Goal: Navigation & Orientation: Find specific page/section

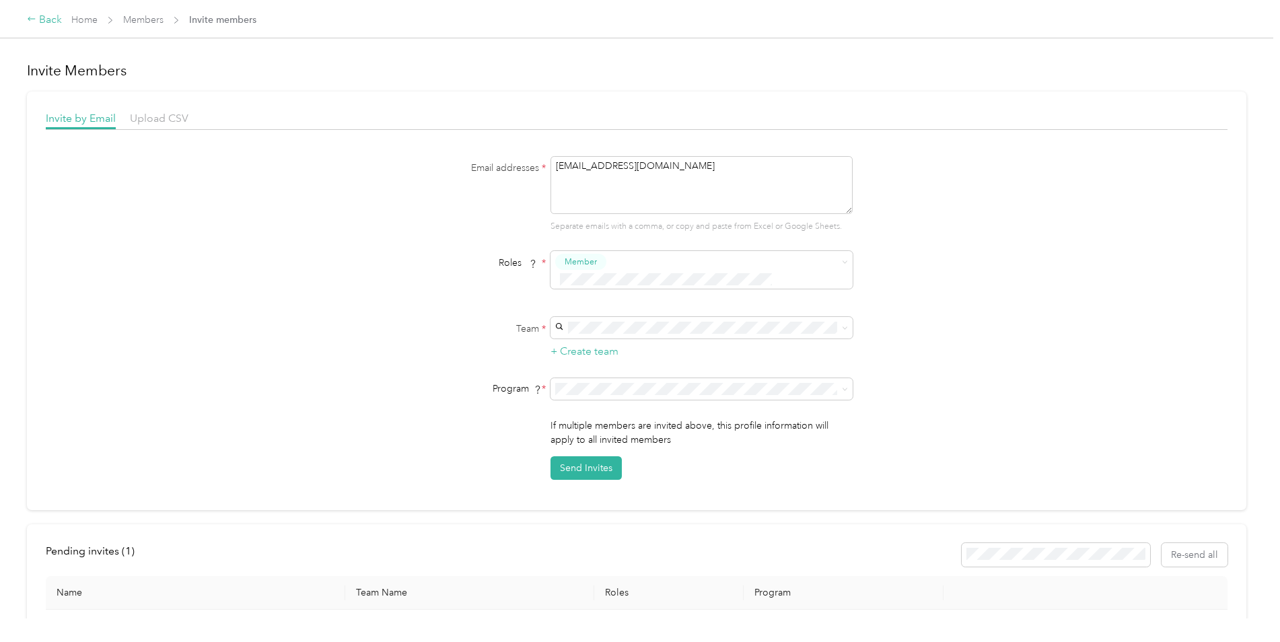
click at [52, 16] on div "Back" at bounding box center [44, 20] width 35 height 16
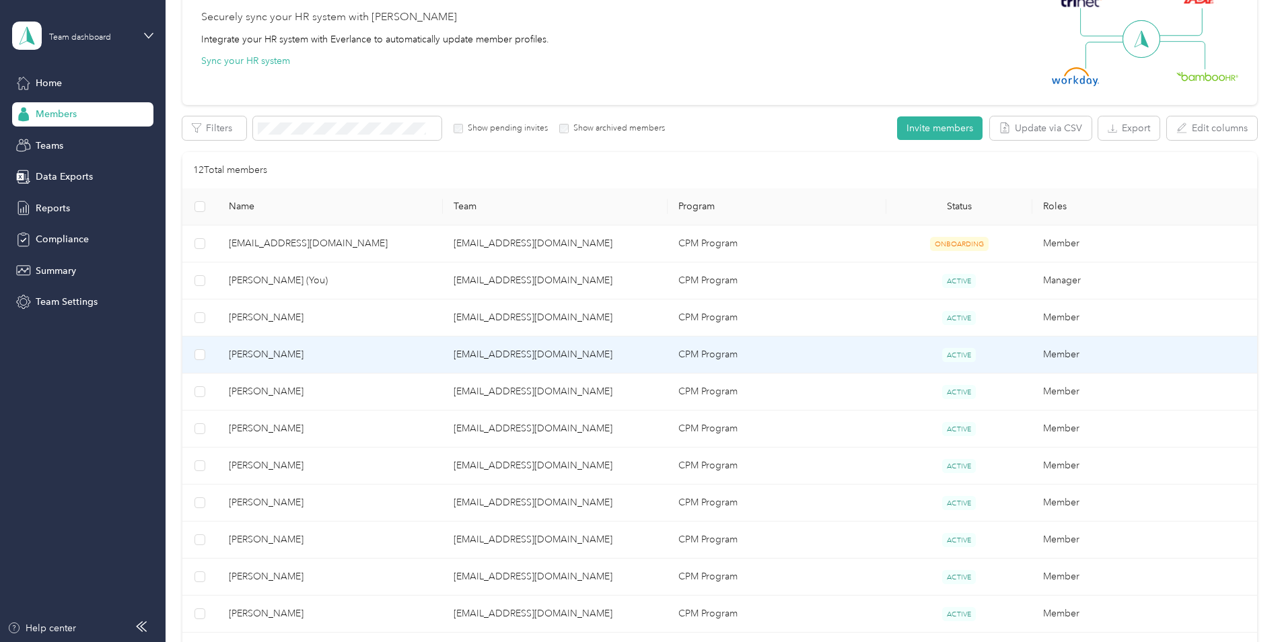
scroll to position [269, 0]
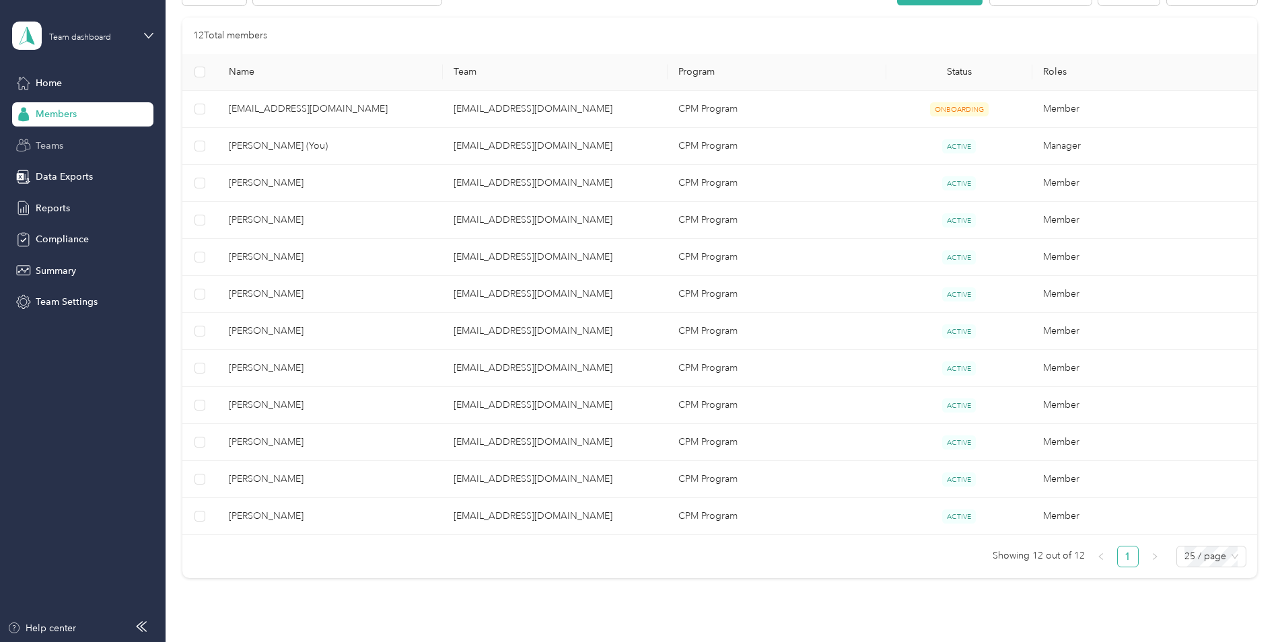
click at [57, 141] on span "Teams" at bounding box center [50, 146] width 28 height 14
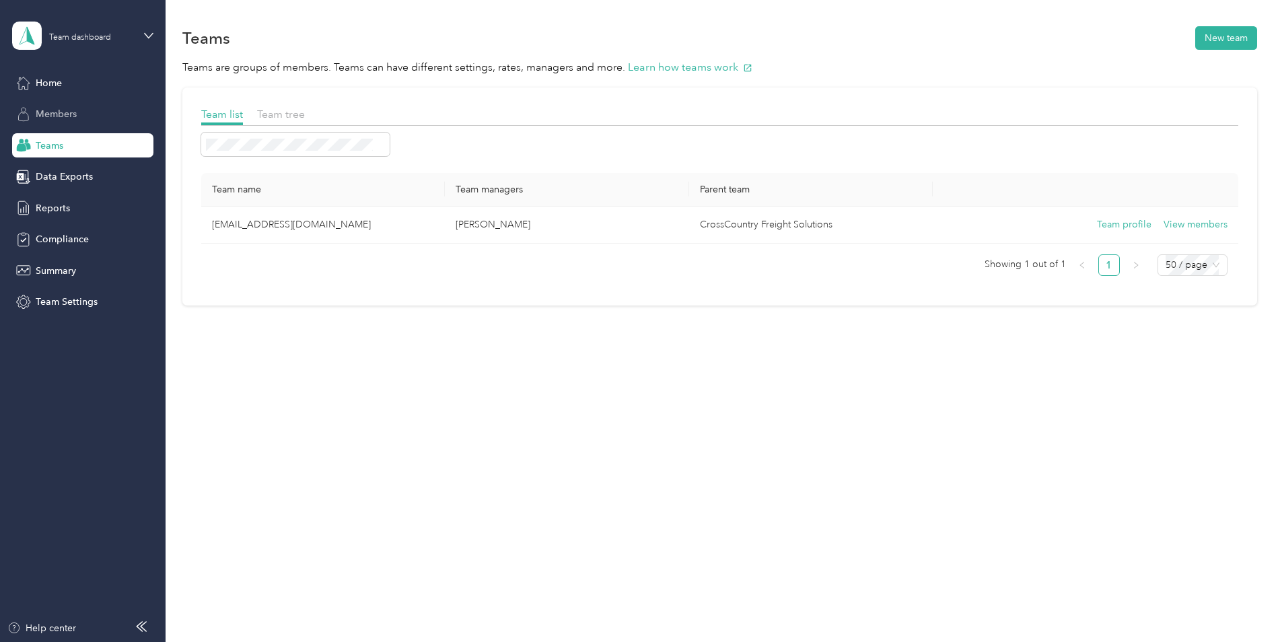
click at [63, 114] on span "Members" at bounding box center [56, 114] width 41 height 14
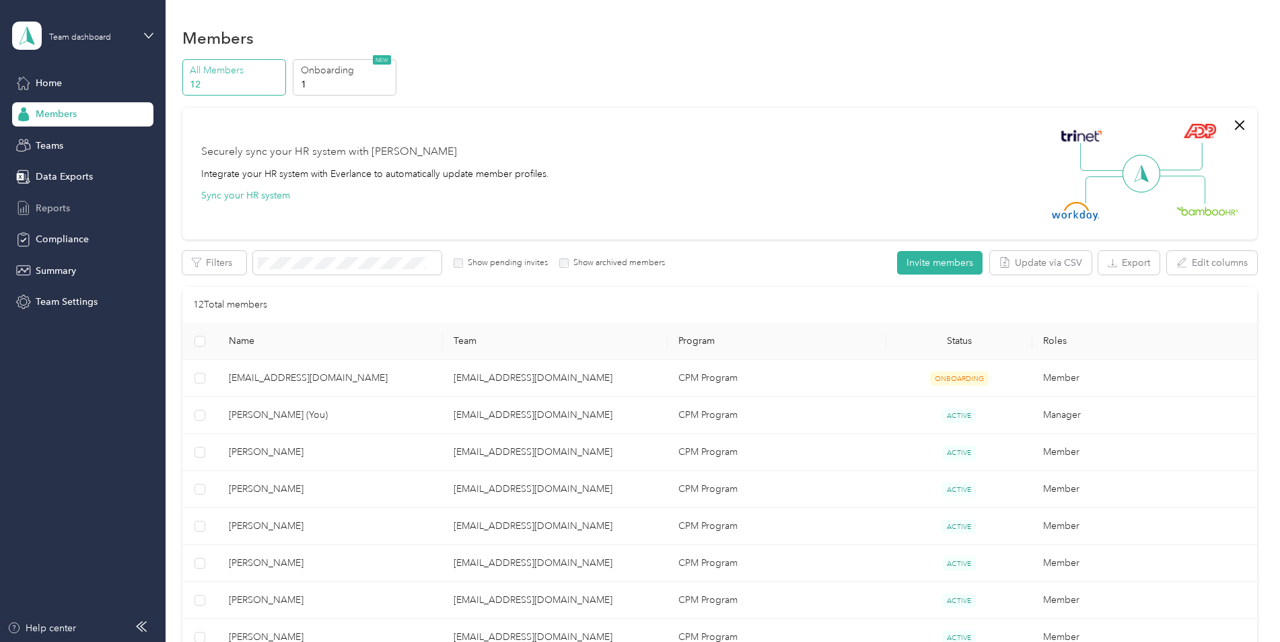
click at [73, 209] on div "Reports" at bounding box center [82, 208] width 141 height 24
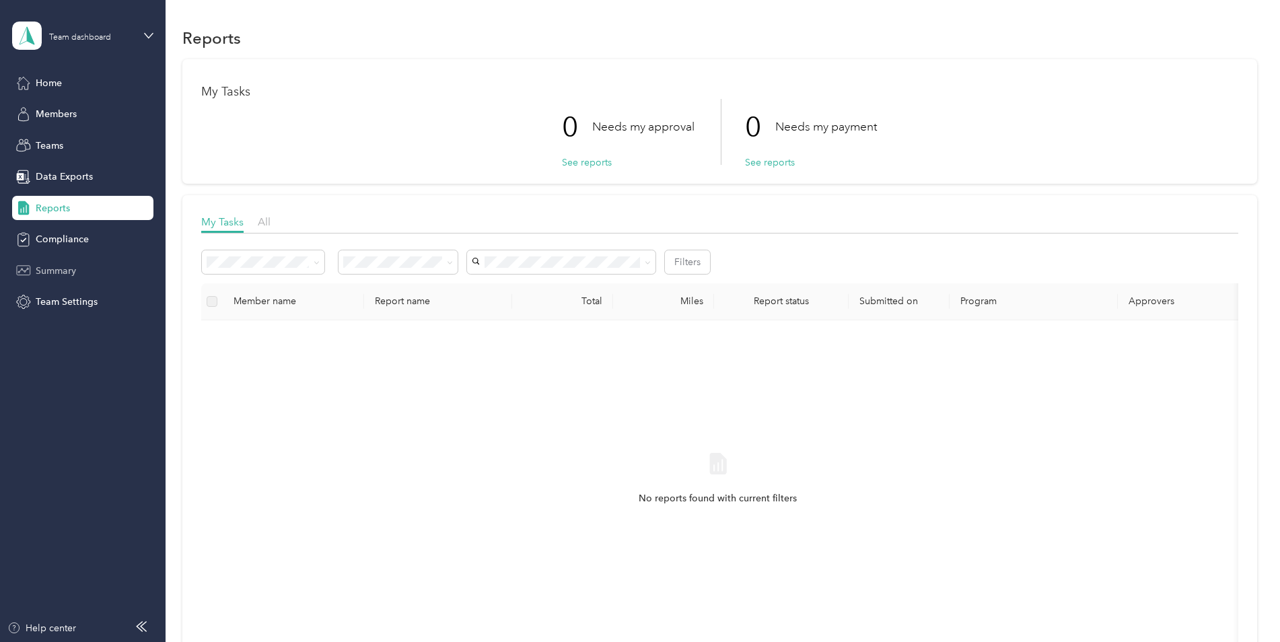
click at [63, 270] on span "Summary" at bounding box center [56, 271] width 40 height 14
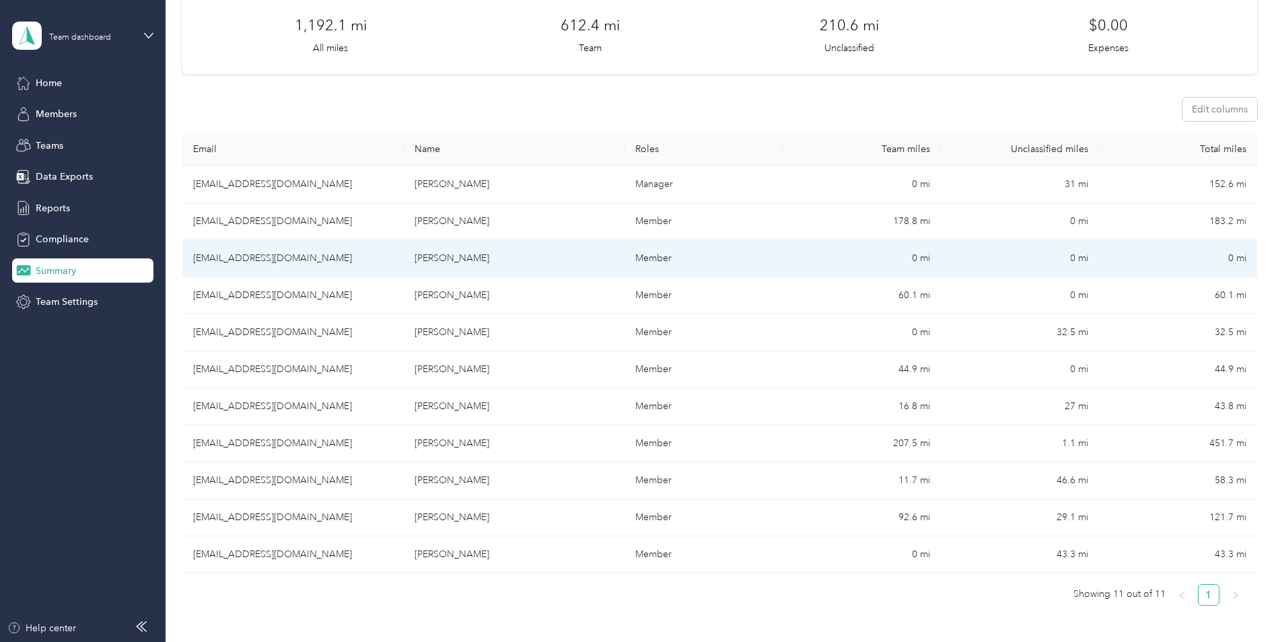
scroll to position [135, 0]
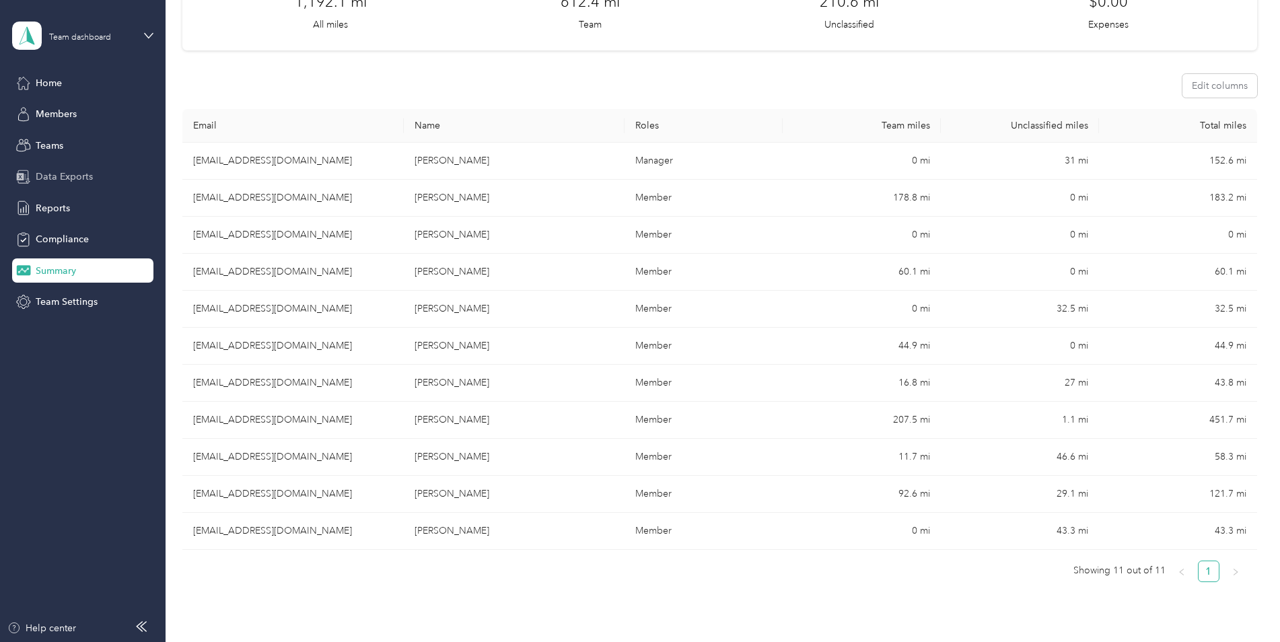
click at [55, 171] on span "Data Exports" at bounding box center [64, 177] width 57 height 14
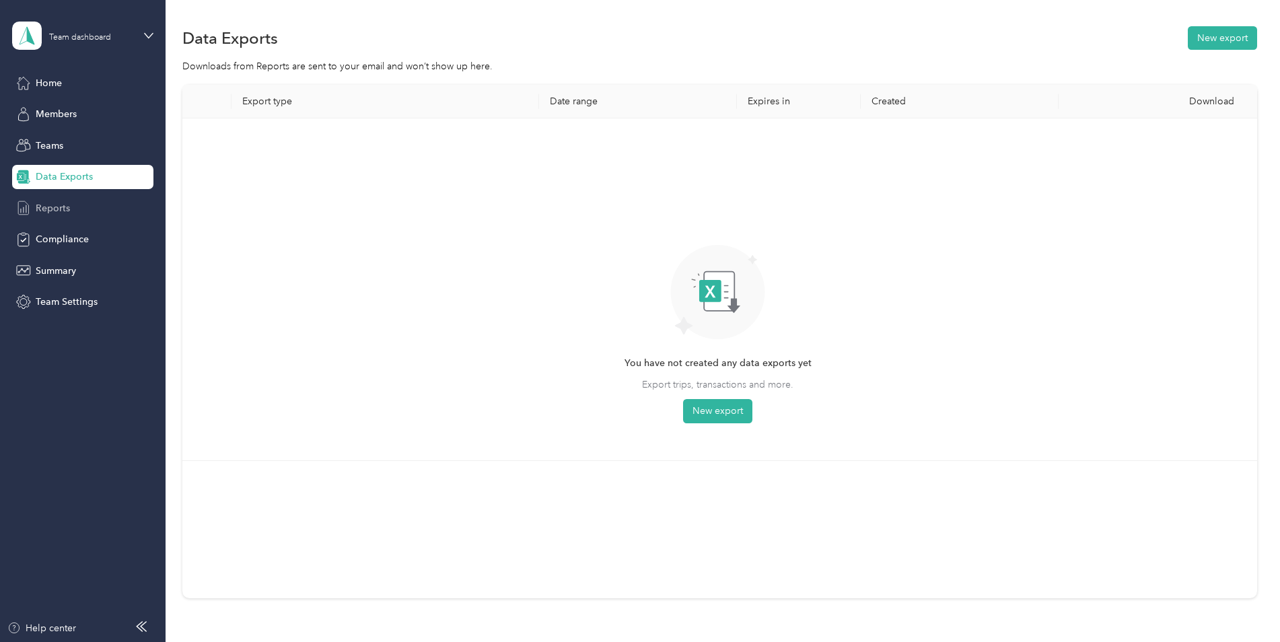
click at [55, 206] on span "Reports" at bounding box center [53, 208] width 34 height 14
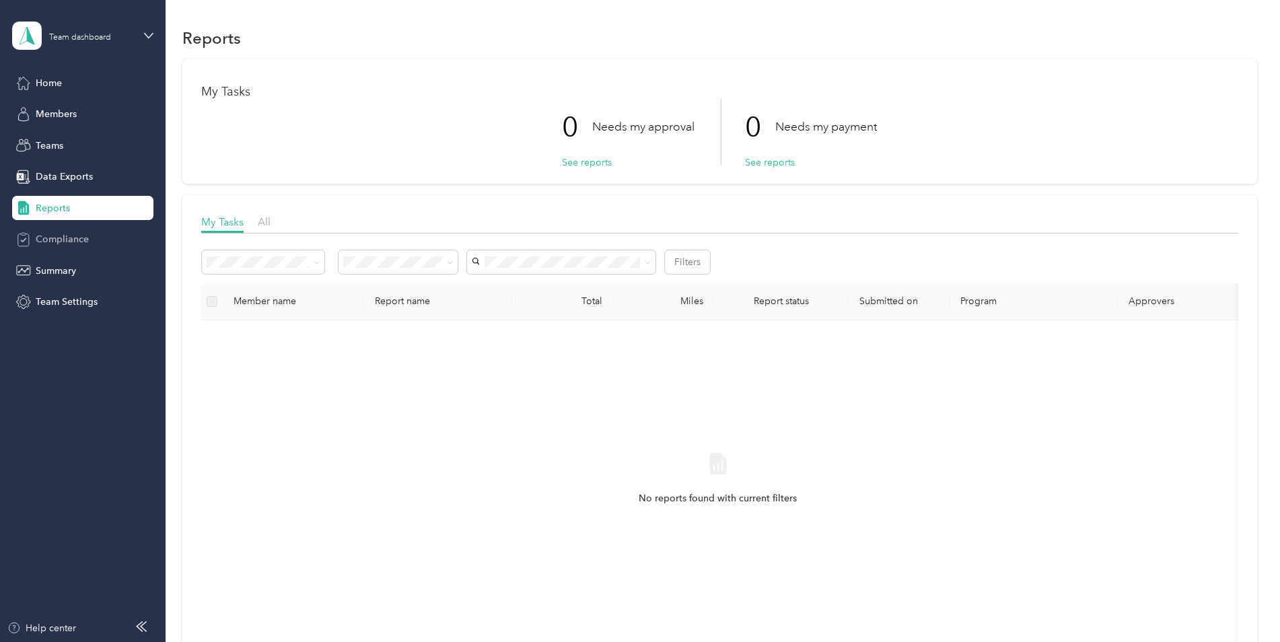
click at [57, 237] on span "Compliance" at bounding box center [62, 239] width 53 height 14
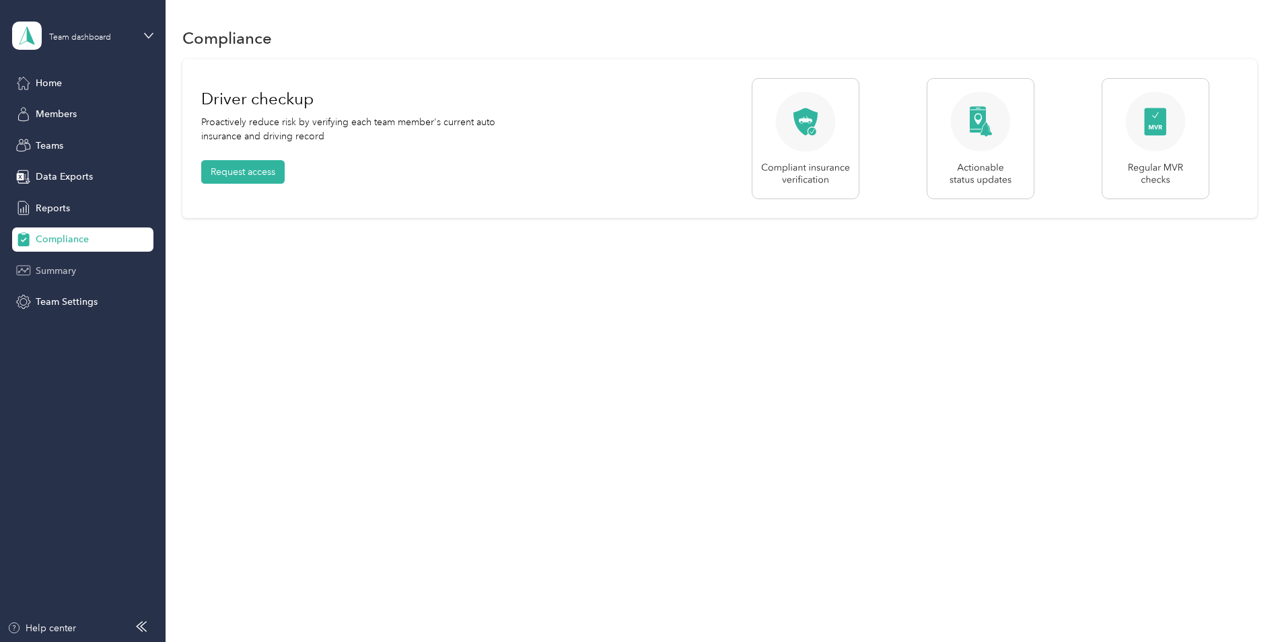
click at [54, 277] on span "Summary" at bounding box center [56, 271] width 40 height 14
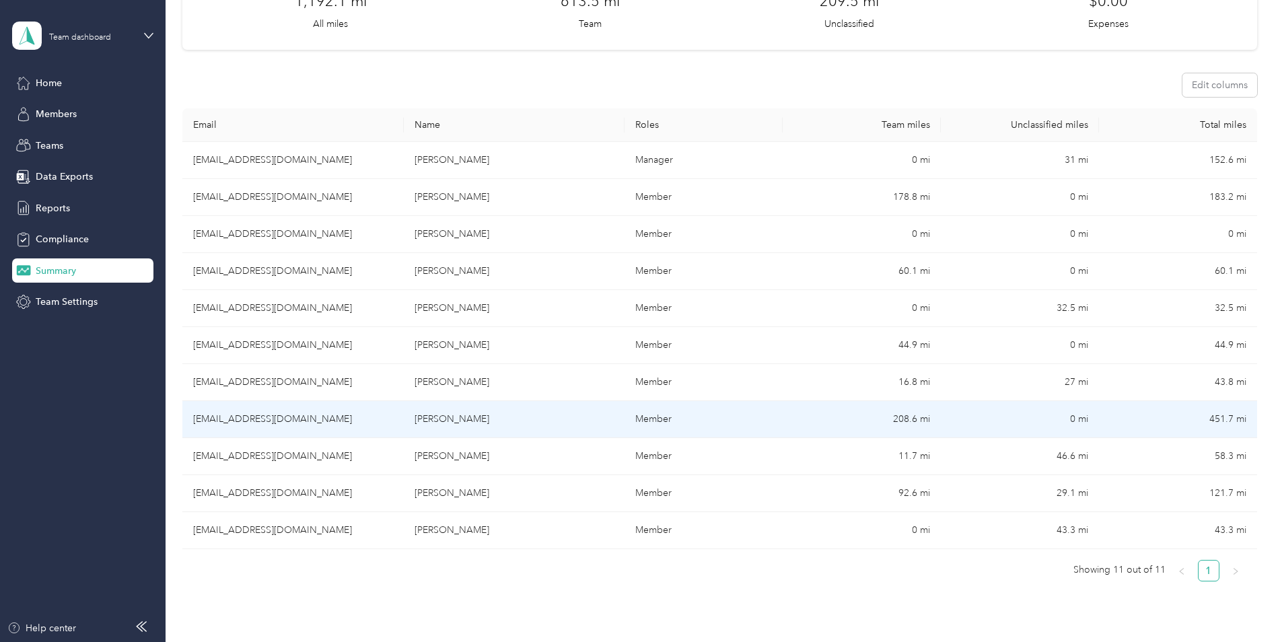
scroll to position [135, 0]
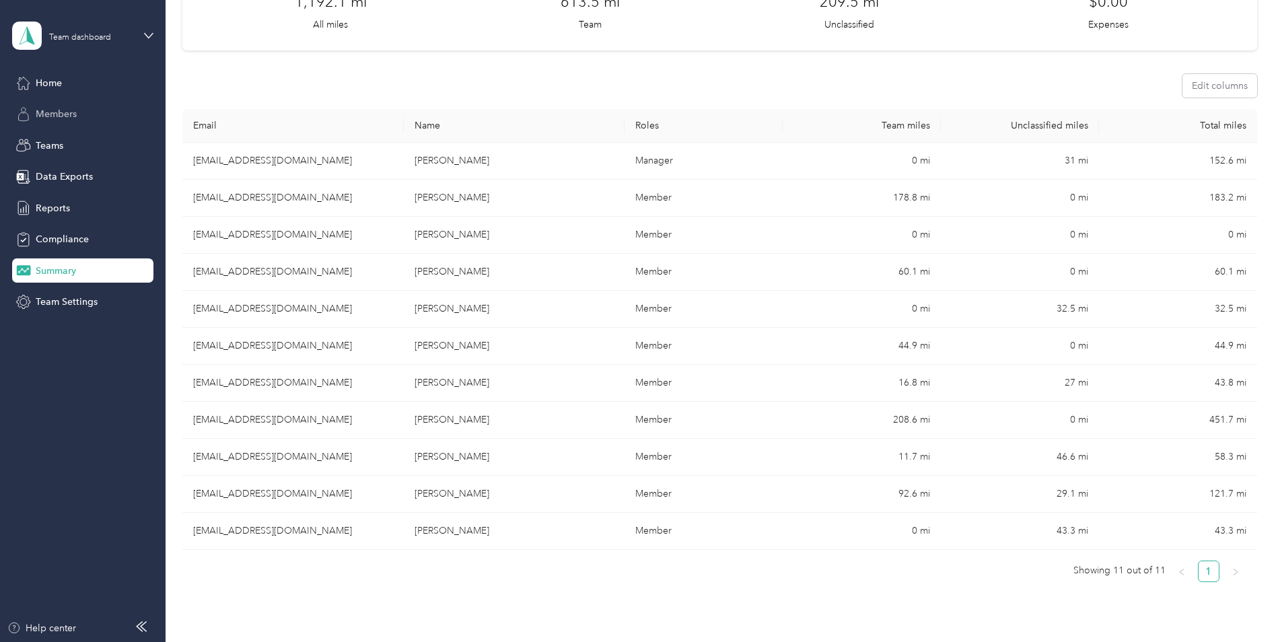
click at [55, 112] on span "Members" at bounding box center [56, 114] width 41 height 14
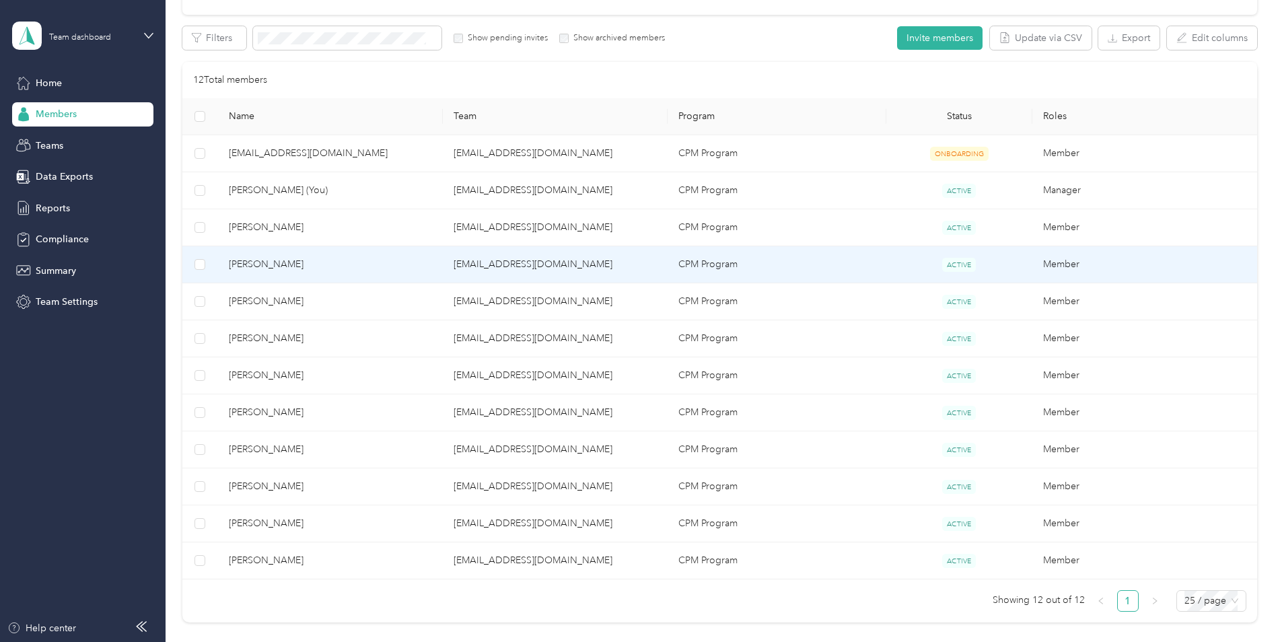
scroll to position [202, 0]
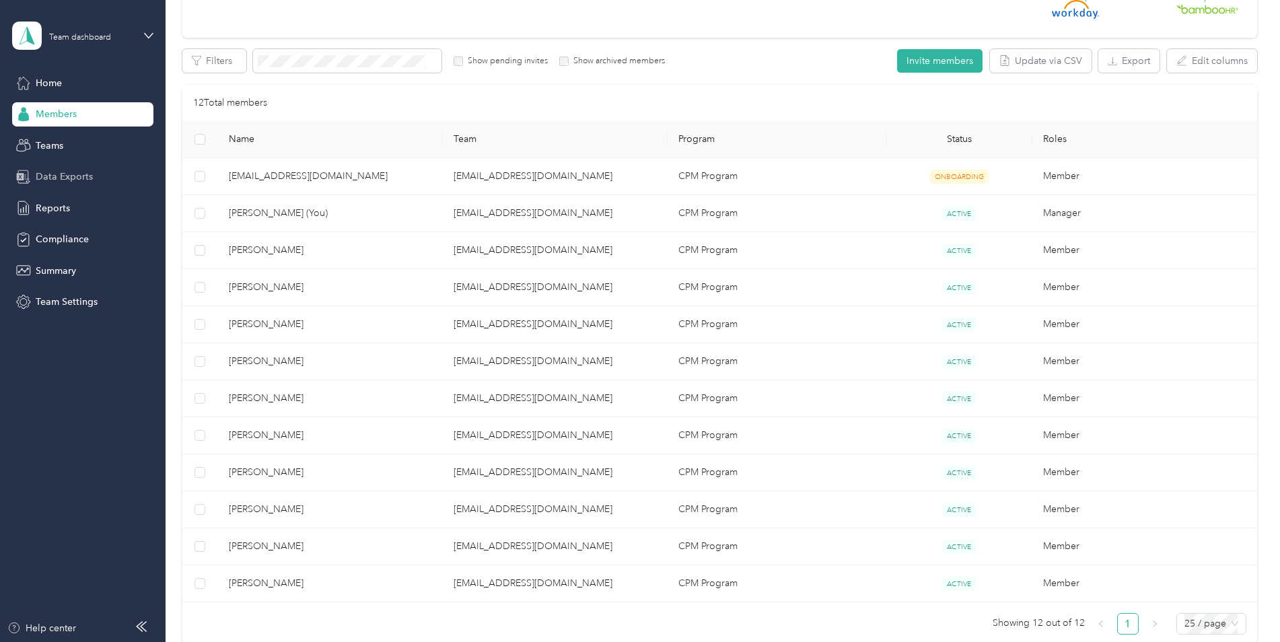
click at [79, 178] on span "Data Exports" at bounding box center [64, 177] width 57 height 14
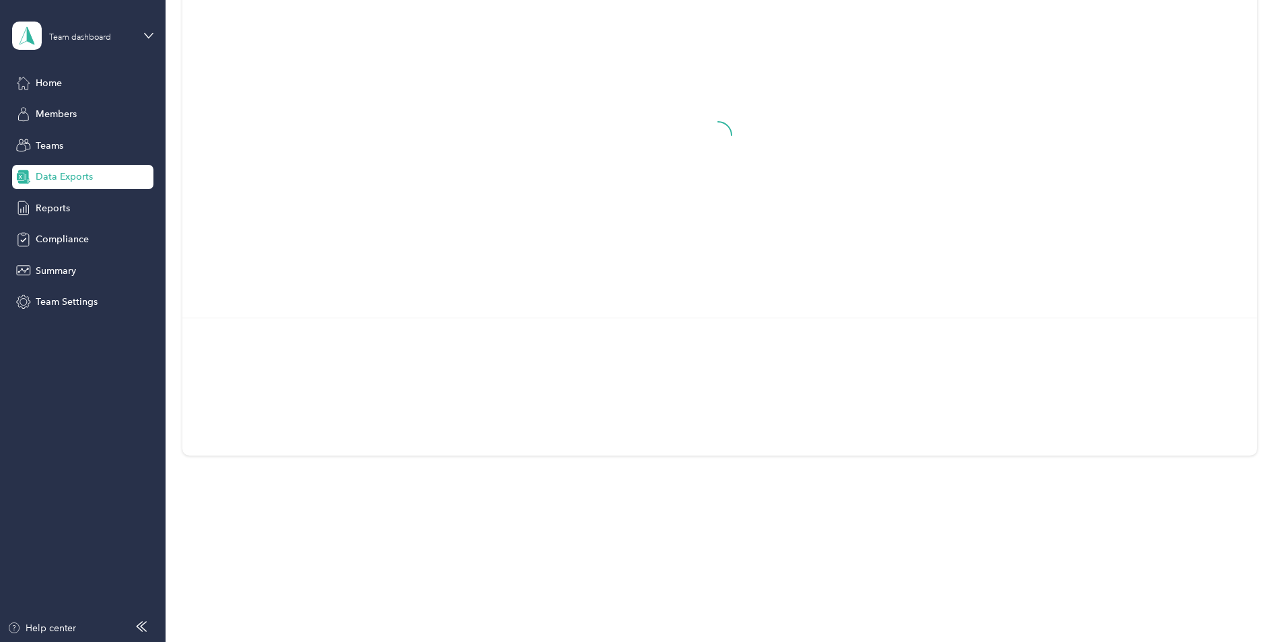
scroll to position [143, 0]
click at [69, 145] on div "Teams" at bounding box center [82, 145] width 141 height 24
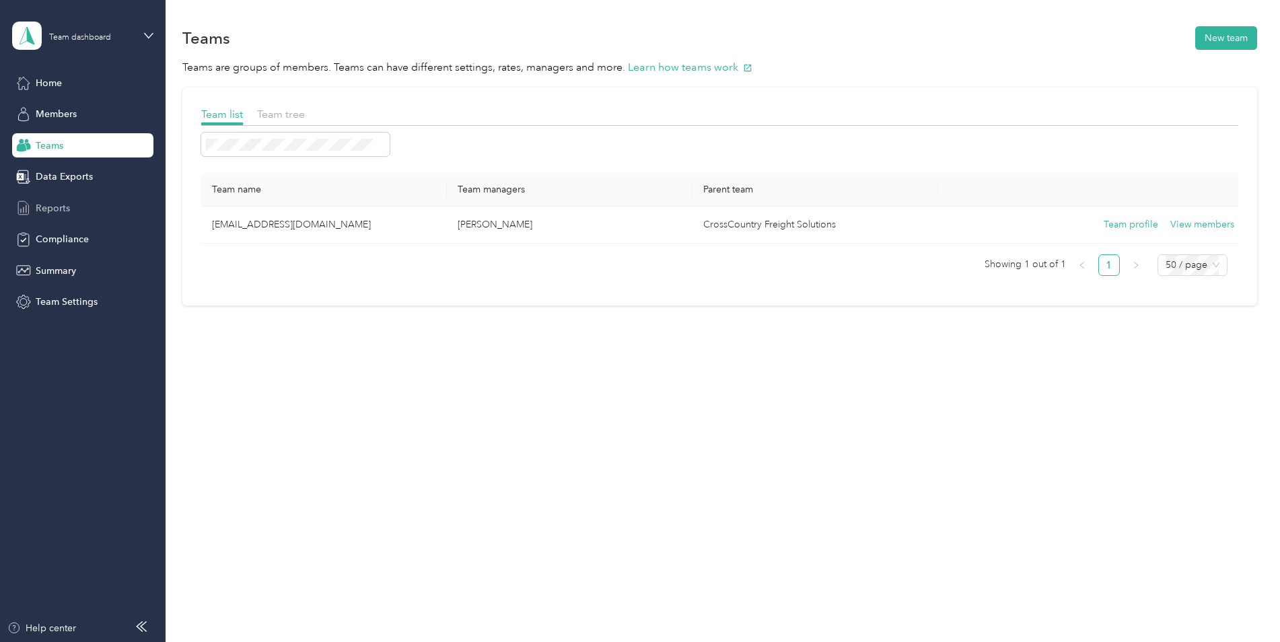
click at [52, 205] on span "Reports" at bounding box center [53, 208] width 34 height 14
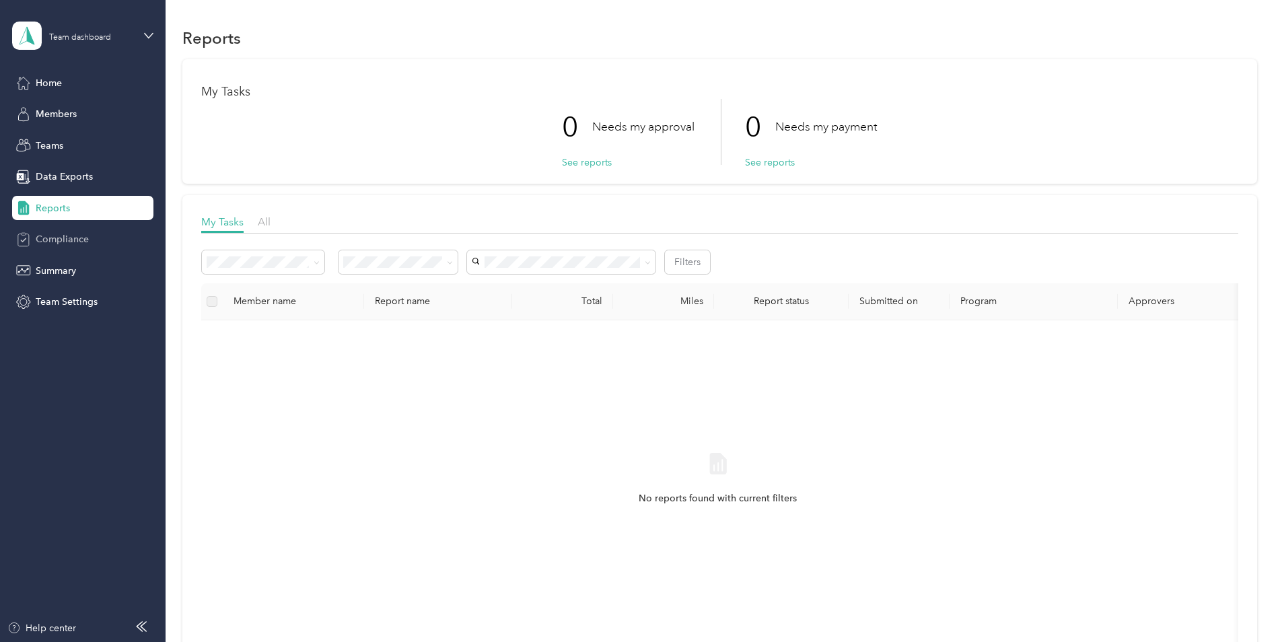
click at [65, 236] on span "Compliance" at bounding box center [62, 239] width 53 height 14
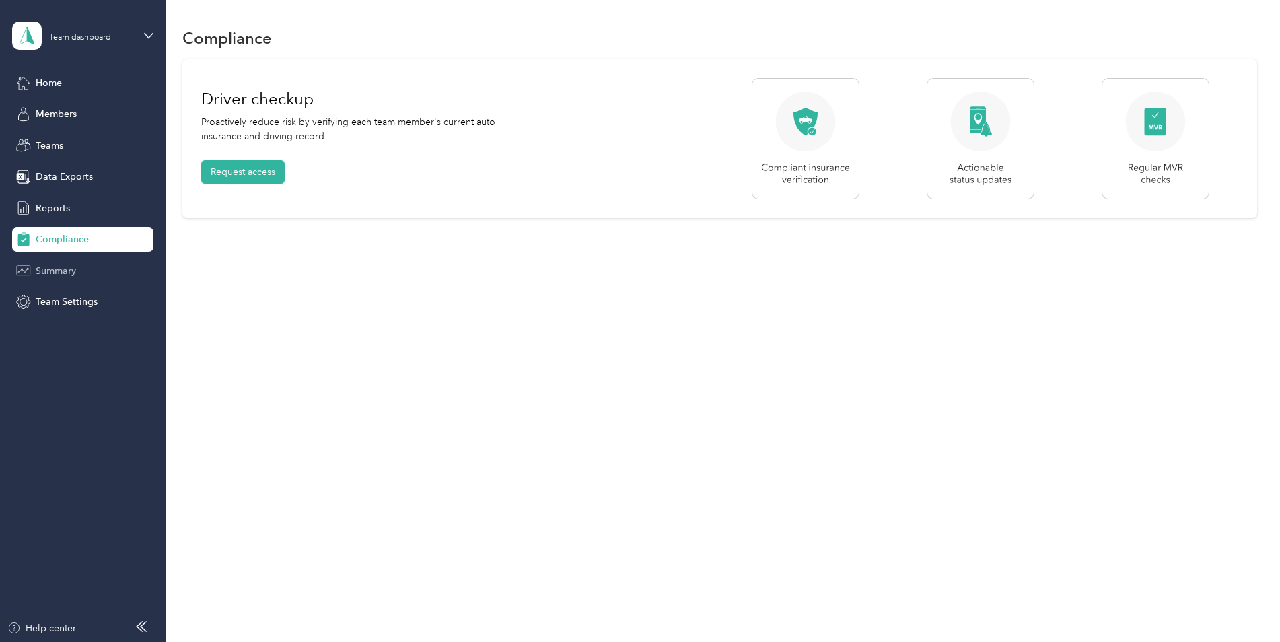
click at [91, 270] on div "Summary" at bounding box center [82, 270] width 141 height 24
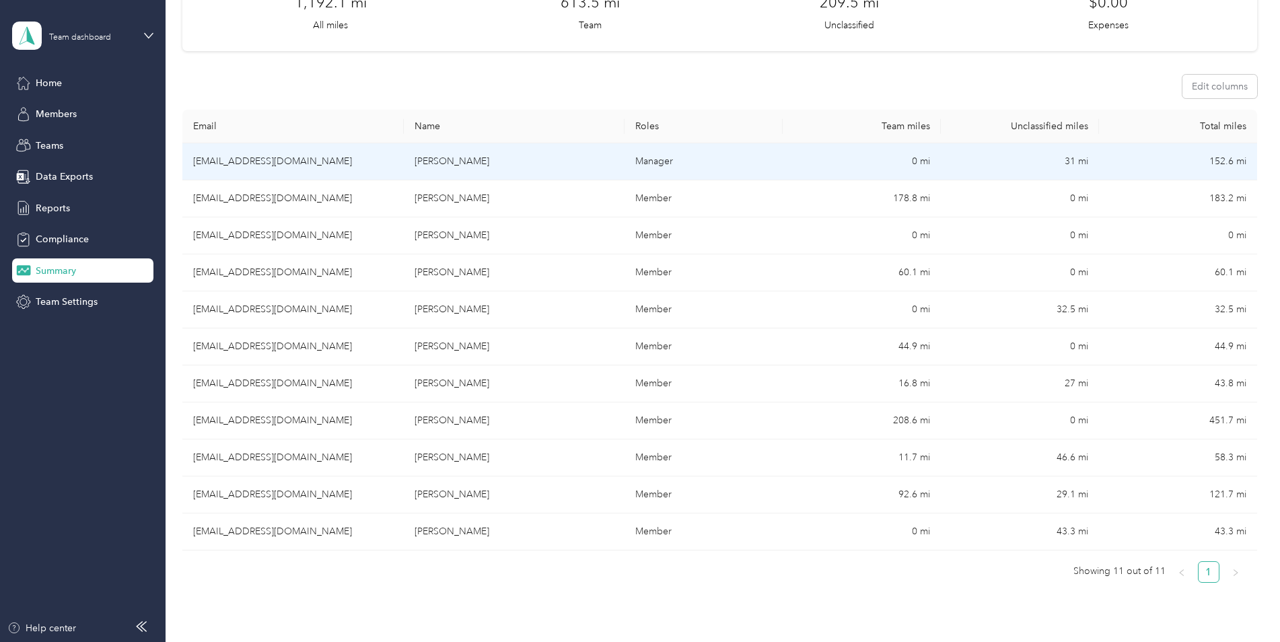
scroll to position [135, 0]
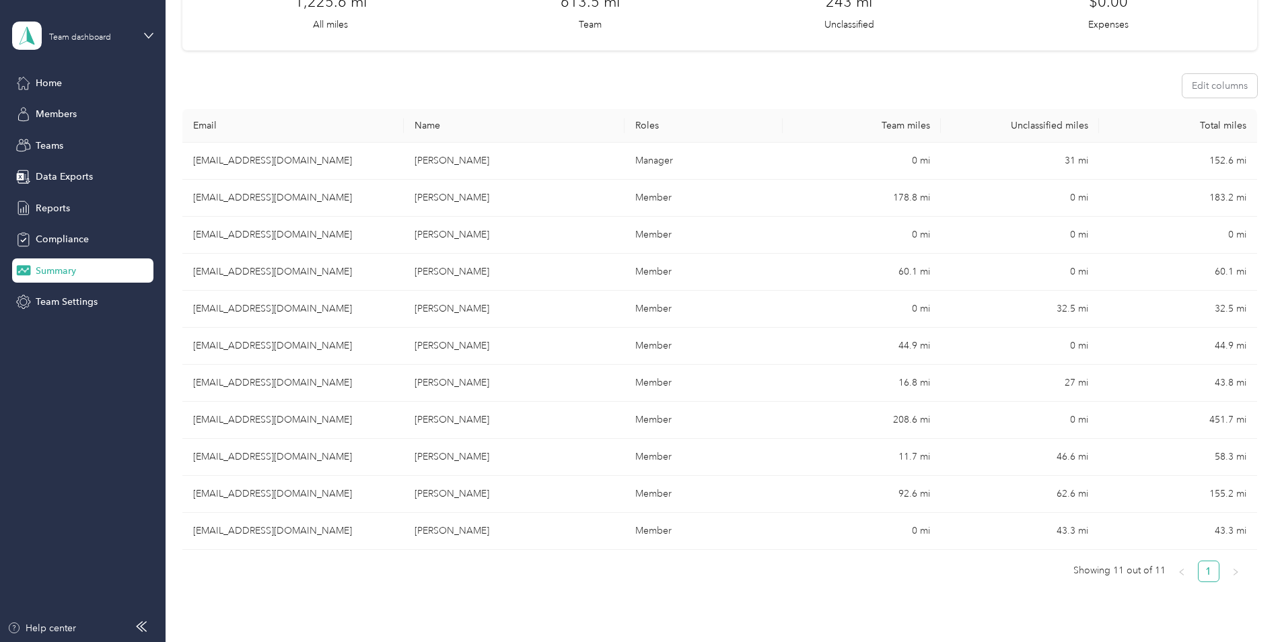
click at [840, 66] on section "Export 1,225.6 mi All miles 613.5 mi Team 243 mi Unclassified $0.00 Expenses Ed…" at bounding box center [719, 259] width 1075 height 669
